Goal: Register for event/course

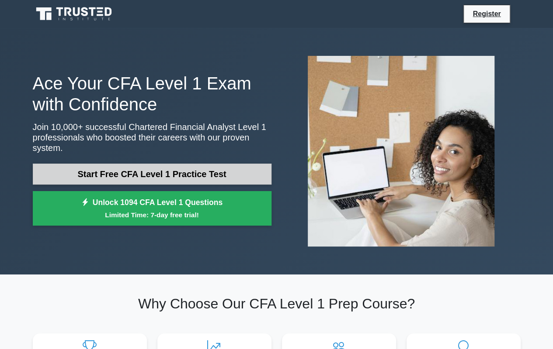
click at [178, 164] on link "Start Free CFA Level 1 Practice Test" at bounding box center [152, 174] width 238 height 21
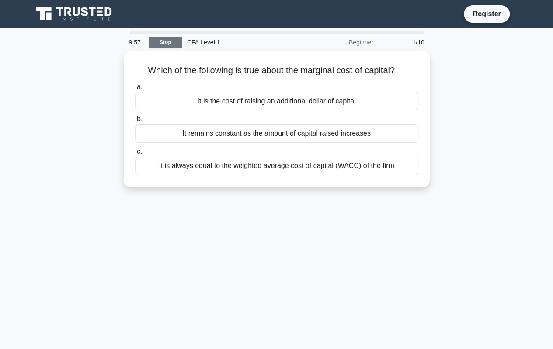
click at [160, 39] on link "Stop" at bounding box center [165, 42] width 33 height 11
